Goal: Task Accomplishment & Management: Use online tool/utility

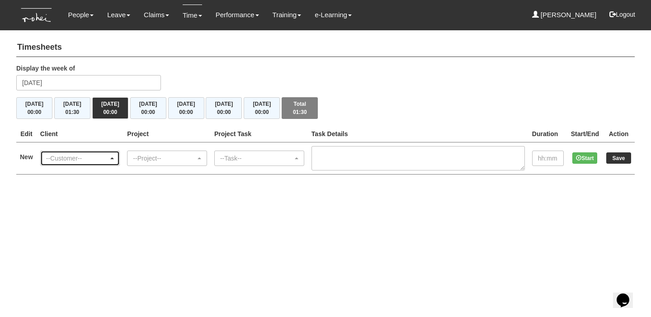
click at [96, 164] on div "--Customer--" at bounding box center [80, 158] width 79 height 14
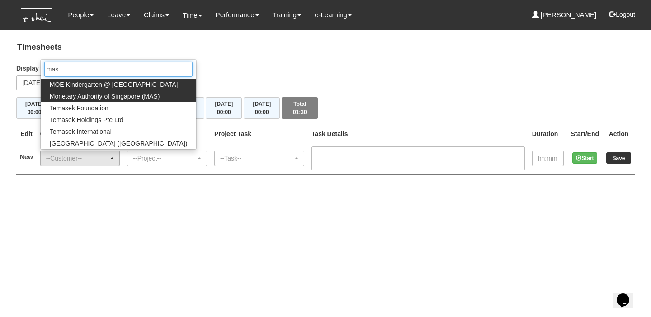
type input "mas"
click at [130, 95] on span "Monetary Authority of Singapore (MAS)" at bounding box center [105, 96] width 110 height 9
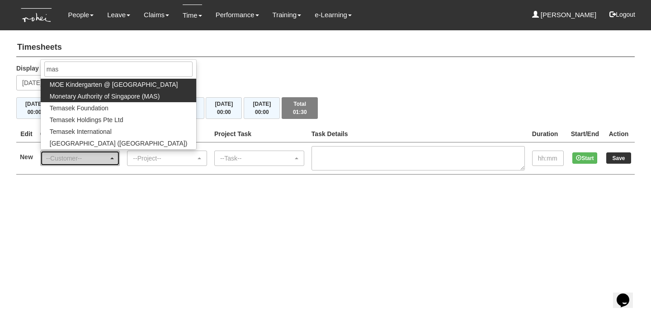
select select "82"
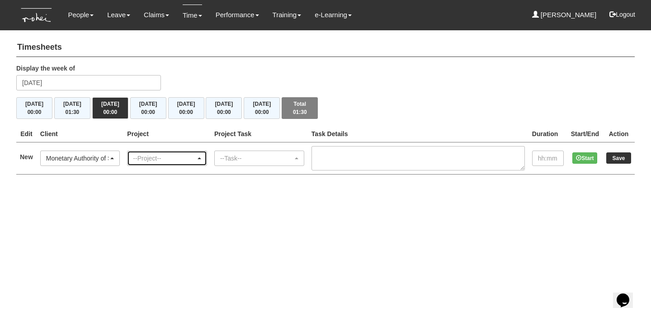
click at [173, 154] on div "--Project--" at bounding box center [164, 158] width 63 height 9
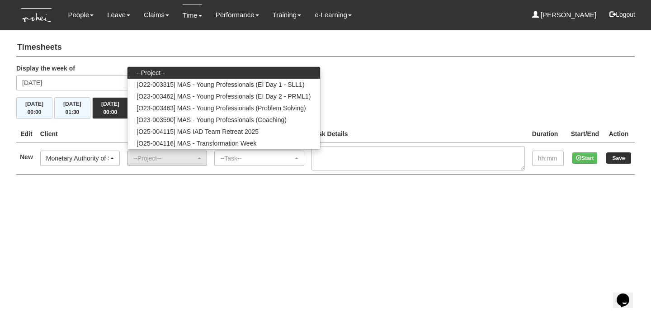
click at [221, 192] on html "Toggle navigation People Personal Information Staff Directory Leave Apply for L…" at bounding box center [325, 96] width 651 height 192
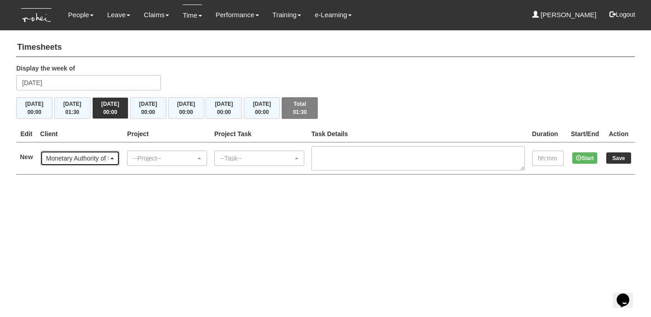
click at [60, 151] on div "Monetary Authority of Singapore (MAS)" at bounding box center [80, 158] width 79 height 14
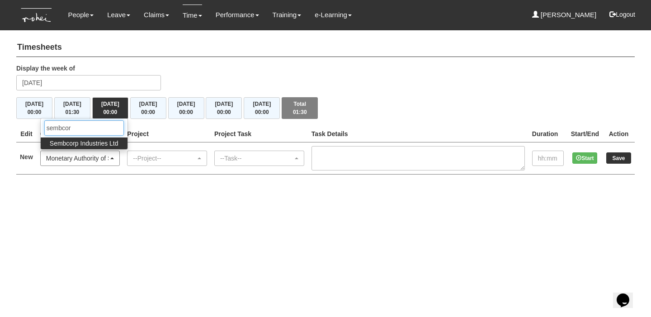
type input "sembcorp"
select select "218"
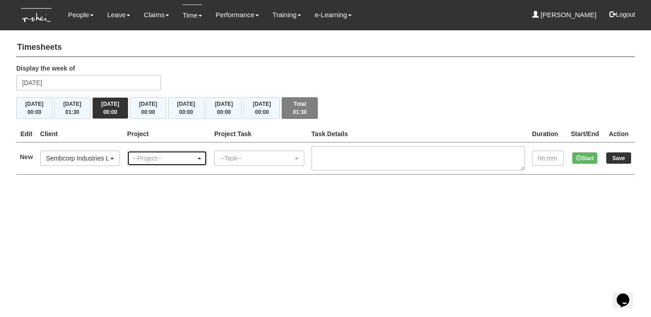
click at [159, 159] on div "--Project--" at bounding box center [164, 158] width 63 height 9
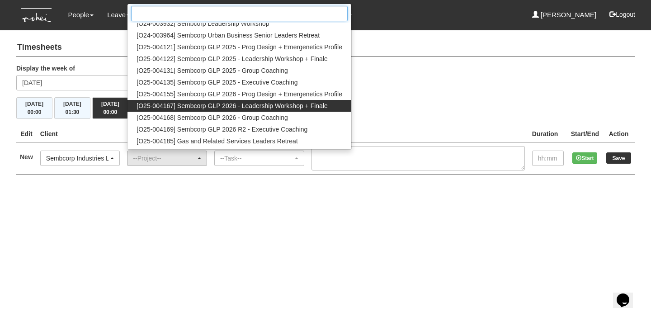
scroll to position [50, 0]
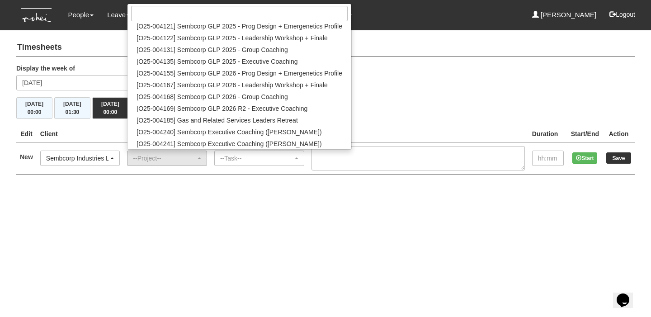
click at [443, 103] on div "[DATE] 00:00 [DATE] 01:30 [DATE] 00:00 [DATE] 00:00 [DATE] 00:00 [DATE] 00:00 […" at bounding box center [325, 108] width 618 height 22
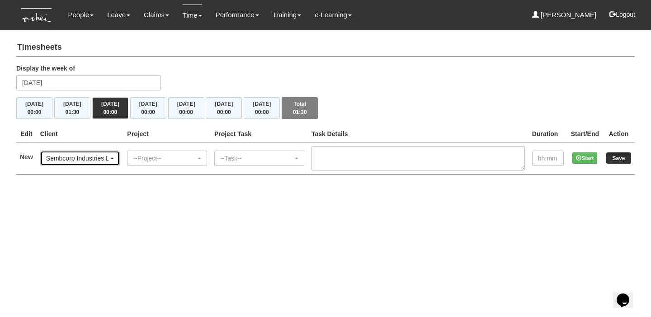
click at [100, 154] on div "Sembcorp Industries Ltd" at bounding box center [77, 158] width 63 height 9
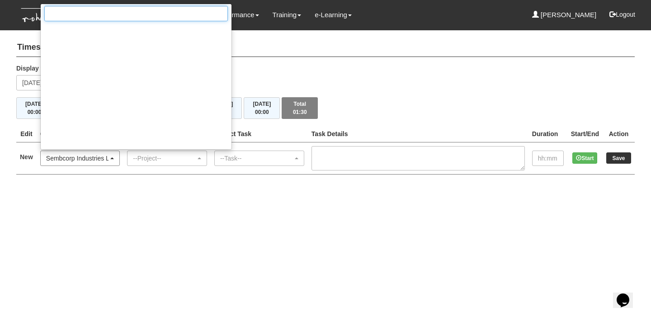
scroll to position [7178, 0]
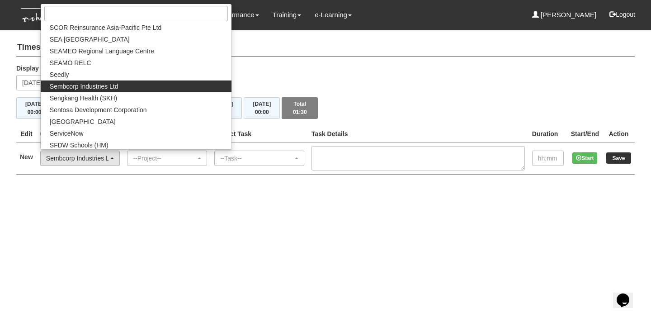
click at [401, 97] on div "[DATE] 00:00 [DATE] 01:30 [DATE] 00:00 [DATE] 00:00 [DATE] 00:00 [DATE] 00:00 […" at bounding box center [325, 108] width 618 height 22
